Goal: Information Seeking & Learning: Learn about a topic

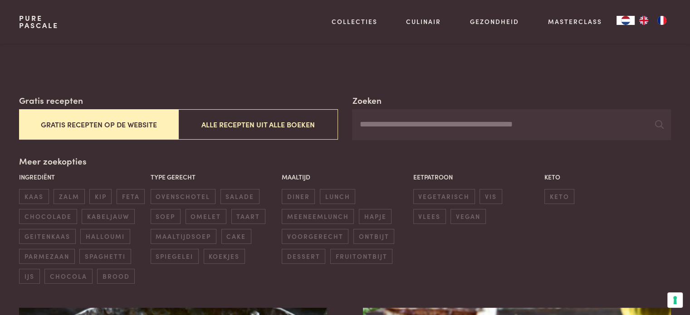
scroll to position [136, 0]
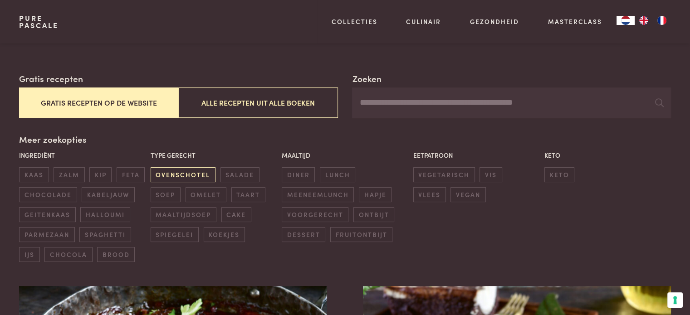
click at [205, 174] on span "ovenschotel" at bounding box center [183, 174] width 65 height 15
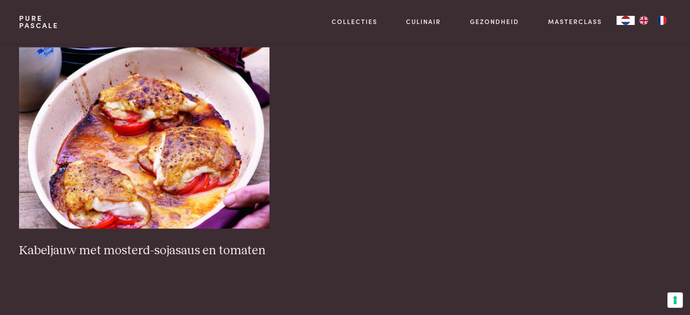
scroll to position [1387, 0]
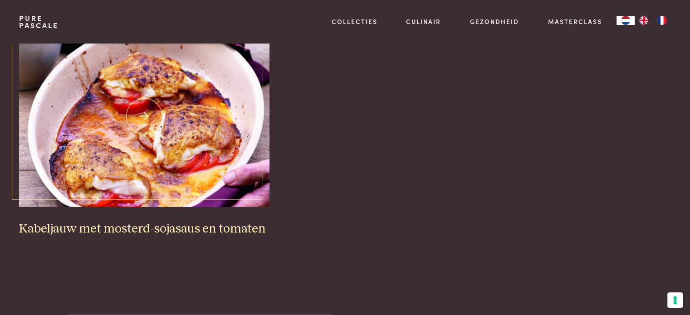
click at [97, 229] on h3 "Kabeljauw met mosterd-sojasaus en tomaten" at bounding box center [144, 229] width 250 height 16
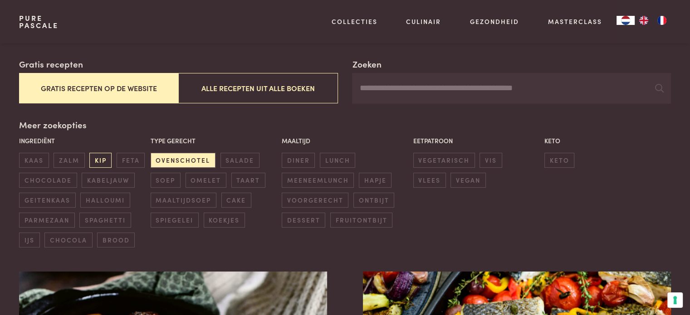
click at [96, 157] on span "kip" at bounding box center [100, 160] width 22 height 15
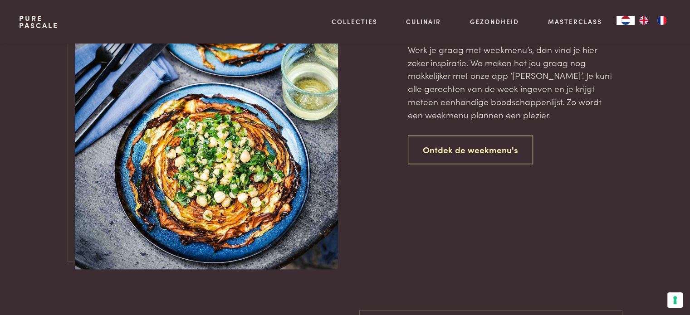
scroll to position [798, 0]
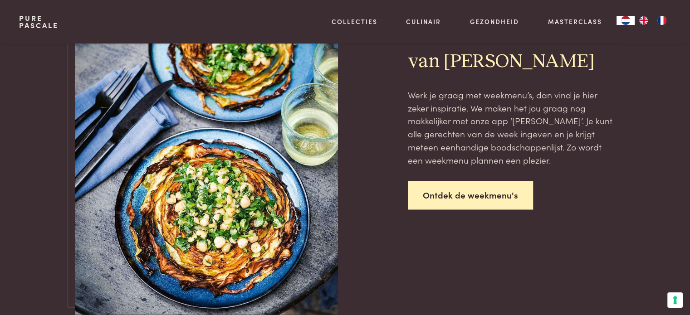
click at [470, 191] on link "Ontdek de weekmenu's" at bounding box center [470, 195] width 125 height 29
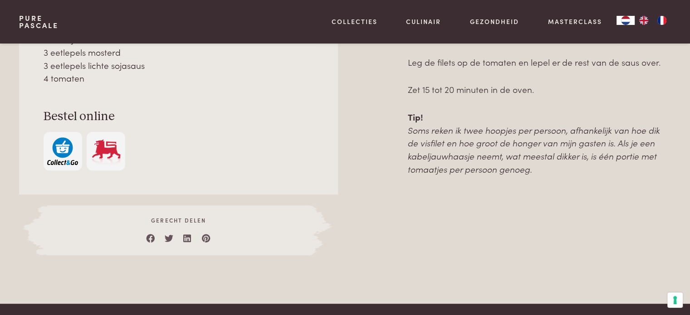
scroll to position [408, 0]
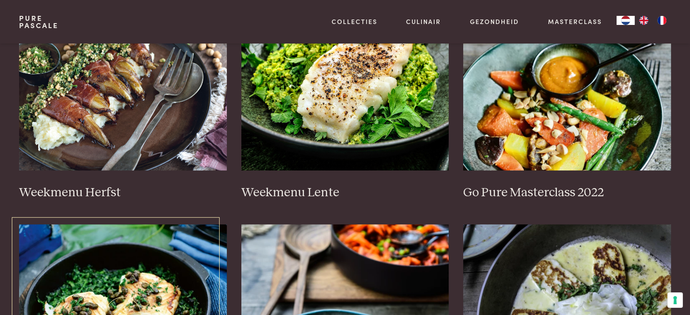
scroll to position [499, 0]
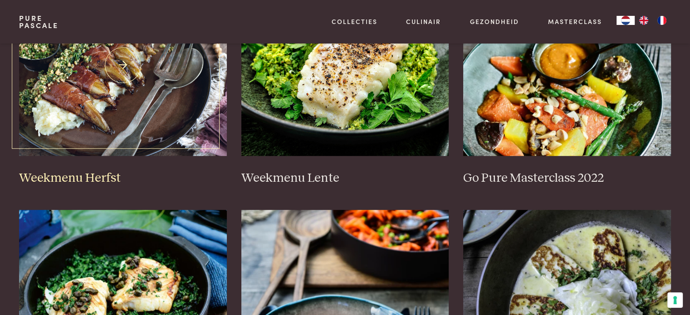
click at [103, 181] on h3 "Weekmenu Herfst" at bounding box center [123, 178] width 208 height 16
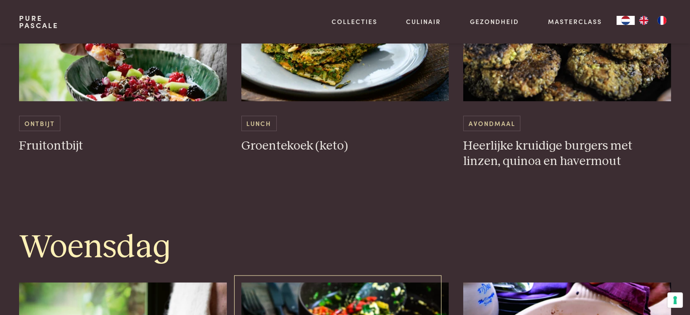
scroll to position [952, 0]
